Goal: Task Accomplishment & Management: Manage account settings

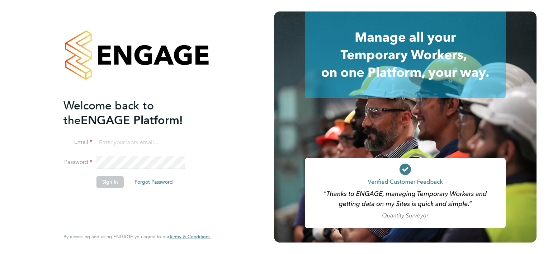
type input "[PERSON_NAME][EMAIL_ADDRESS][PERSON_NAME][DOMAIN_NAME]"
click at [113, 183] on button "Sign In" at bounding box center [109, 181] width 27 height 11
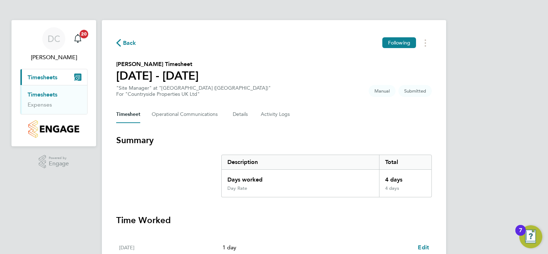
drag, startPoint x: 541, startPoint y: 69, endPoint x: 543, endPoint y: 116, distance: 47.3
click at [543, 116] on div "DC David Craig Notifications 20 Applications: Current page: Timesheets Timeshee…" at bounding box center [274, 257] width 548 height 515
drag, startPoint x: 543, startPoint y: 116, endPoint x: 496, endPoint y: 91, distance: 53.5
click at [496, 91] on div "DC David Craig Notifications 20 Applications: Current page: Timesheets Timeshee…" at bounding box center [274, 257] width 548 height 515
drag, startPoint x: 381, startPoint y: 223, endPoint x: 381, endPoint y: 240, distance: 17.9
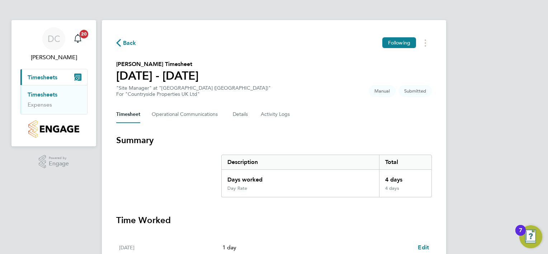
drag, startPoint x: 381, startPoint y: 240, endPoint x: 486, endPoint y: 203, distance: 111.2
click at [486, 203] on div "DC David Craig Notifications 20 Applications: Current page: Timesheets Timeshee…" at bounding box center [274, 257] width 548 height 515
click at [67, 223] on div "DC David Craig Notifications 20 Applications: Current page: Timesheets Timeshee…" at bounding box center [274, 257] width 548 height 515
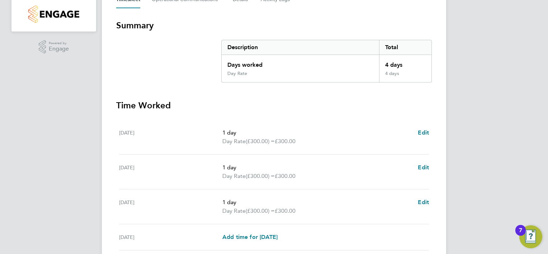
scroll to position [187, 0]
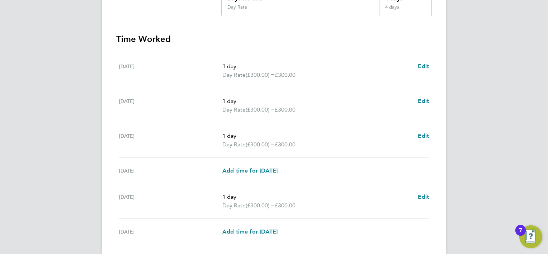
drag, startPoint x: 340, startPoint y: 218, endPoint x: 335, endPoint y: 259, distance: 41.9
click at [335, 253] on html "DC David Craig Notifications 20 Applications: Current page: Timesheets Timeshee…" at bounding box center [274, 76] width 548 height 515
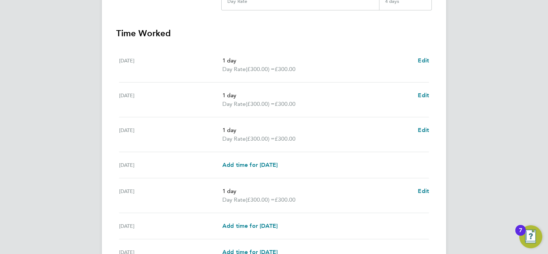
click at [468, 229] on div "DC David Craig Notifications 20 Applications: Current page: Timesheets Timeshee…" at bounding box center [274, 70] width 548 height 515
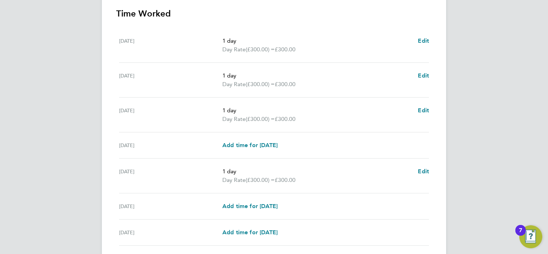
scroll to position [260, 0]
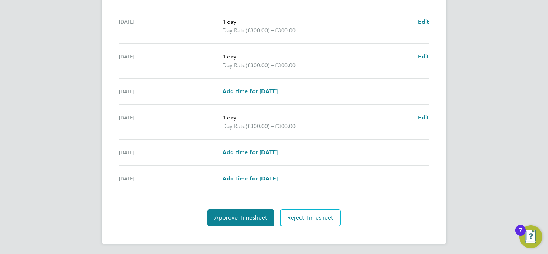
drag, startPoint x: 469, startPoint y: 230, endPoint x: 467, endPoint y: 260, distance: 30.1
drag, startPoint x: 467, startPoint y: 260, endPoint x: 464, endPoint y: 192, distance: 68.1
click at [418, 203] on section "Time Worked Mon 22 Sep 1 day Day Rate (£300.00) = £300.00 Edit Tue 23 Sep 1 day…" at bounding box center [273, 90] width 315 height 272
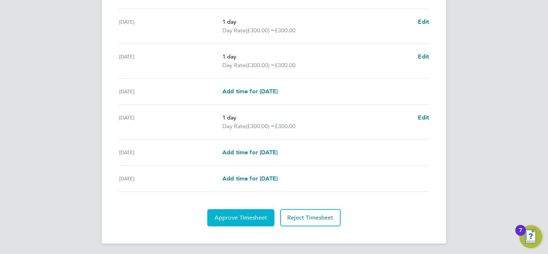
click at [246, 218] on span "Approve Timesheet" at bounding box center [240, 217] width 53 height 7
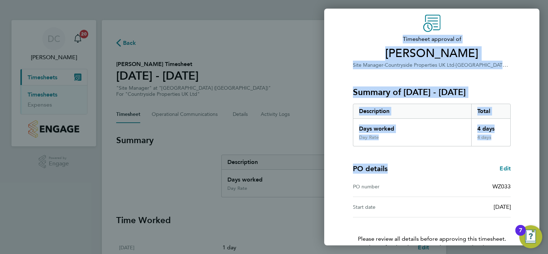
scroll to position [69, 0]
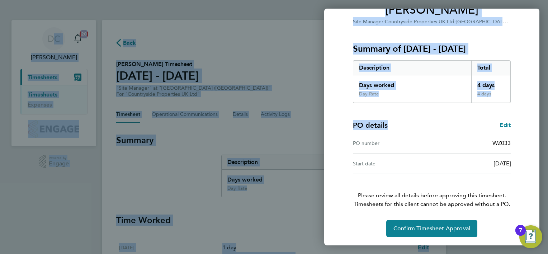
drag, startPoint x: 441, startPoint y: 196, endPoint x: 439, endPoint y: 259, distance: 63.8
click at [439, 0] on html "DC David Craig Notifications 20 Applications: Current page: Timesheets Timeshee…" at bounding box center [274, 0] width 548 height 0
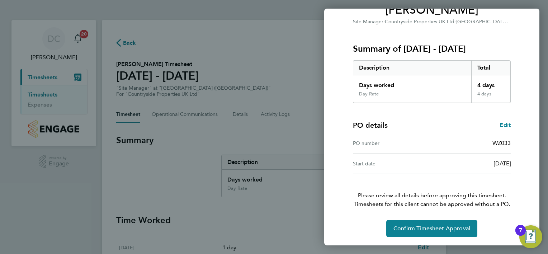
click at [358, 225] on div "Confirm Timesheet Approval" at bounding box center [431, 228] width 175 height 17
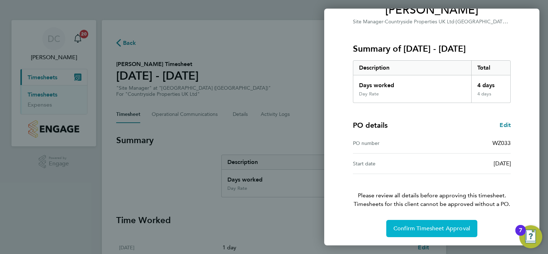
click at [395, 226] on span "Confirm Timesheet Approval" at bounding box center [431, 228] width 77 height 7
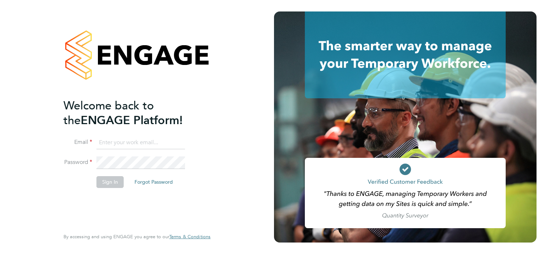
type input "David.Craig@vistry.co.uk"
click at [115, 179] on button "Sign In" at bounding box center [109, 181] width 27 height 11
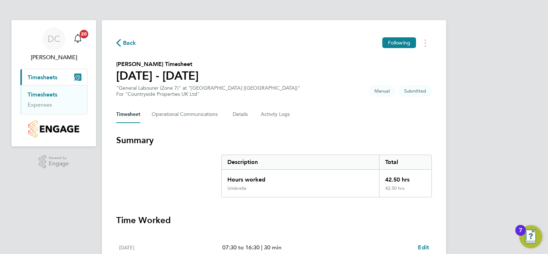
drag, startPoint x: 536, startPoint y: 82, endPoint x: 538, endPoint y: 132, distance: 49.5
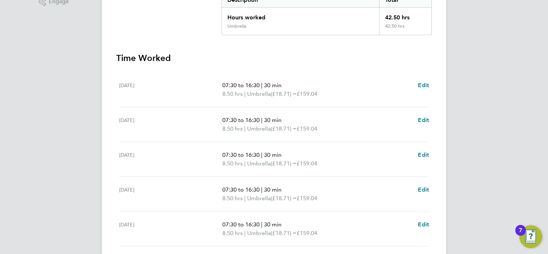
scroll to position [269, 0]
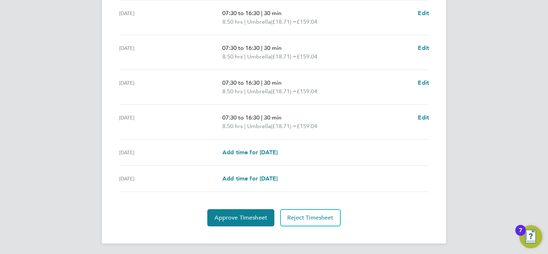
drag, startPoint x: 405, startPoint y: 204, endPoint x: 396, endPoint y: 268, distance: 65.5
drag, startPoint x: 396, startPoint y: 268, endPoint x: 383, endPoint y: 201, distance: 68.2
click at [383, 201] on section "Time Worked [DATE] 07:30 to 16:30 | 30 min 8.50 hrs | Umbrella (£18.71) = £159.…" at bounding box center [273, 86] width 315 height 281
click at [383, 201] on section "Time Worked Mon 22 Sep 07:30 to 16:30 | 30 min 8.50 hrs | Umbrella (£18.71) = £…" at bounding box center [273, 86] width 315 height 281
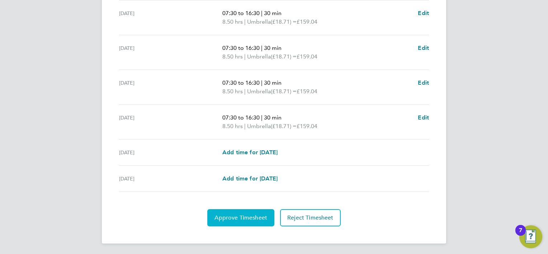
click at [229, 216] on span "Approve Timesheet" at bounding box center [240, 217] width 53 height 7
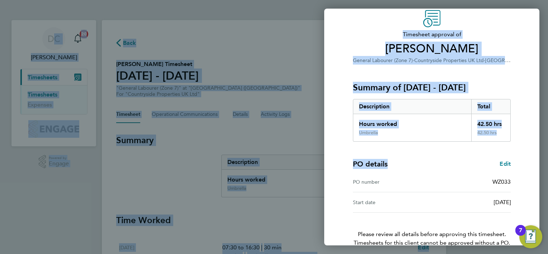
scroll to position [69, 0]
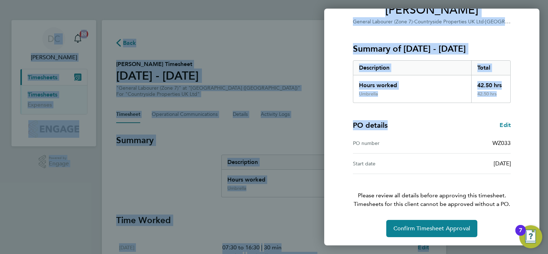
drag, startPoint x: 420, startPoint y: 181, endPoint x: 418, endPoint y: 253, distance: 72.4
click at [418, 253] on div "Back Timesheet approval of Philip Poyntz General Labourer (Zone 7) · Countrysid…" at bounding box center [274, 127] width 548 height 254
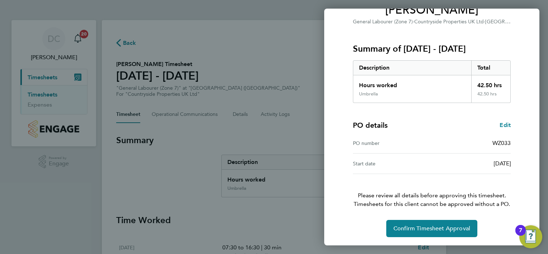
drag, startPoint x: 418, startPoint y: 253, endPoint x: 364, endPoint y: 226, distance: 60.4
click at [364, 226] on div "Confirm Timesheet Approval" at bounding box center [431, 228] width 175 height 17
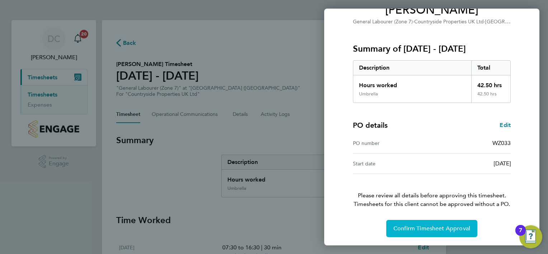
click at [417, 226] on span "Confirm Timesheet Approval" at bounding box center [431, 228] width 77 height 7
